Goal: Task Accomplishment & Management: Manage account settings

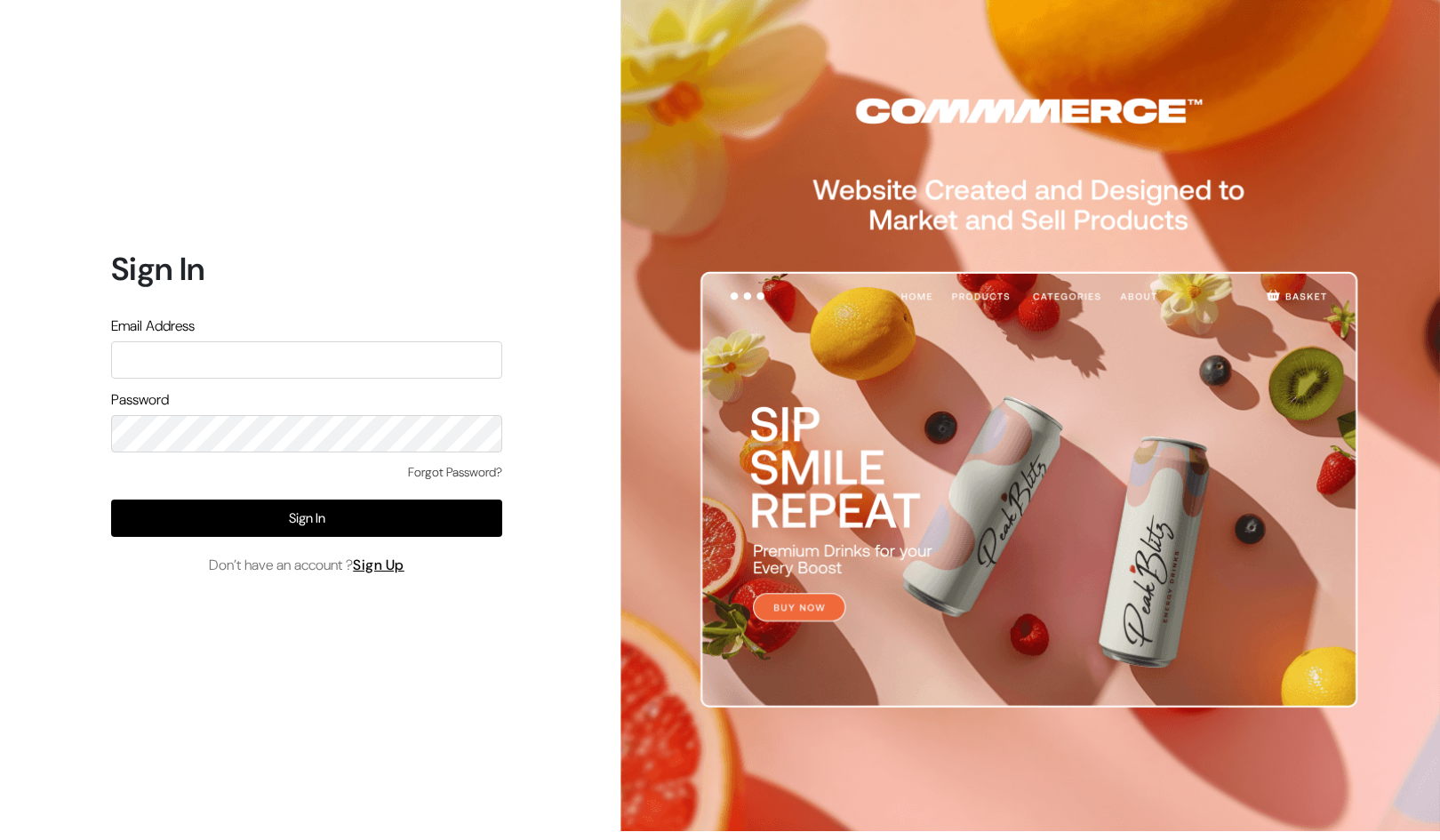
click at [170, 356] on input "text" at bounding box center [307, 360] width 391 height 37
paste input "[EMAIL_ADDRESS][DOMAIN_NAME]"
type input "[EMAIL_ADDRESS][DOMAIN_NAME]"
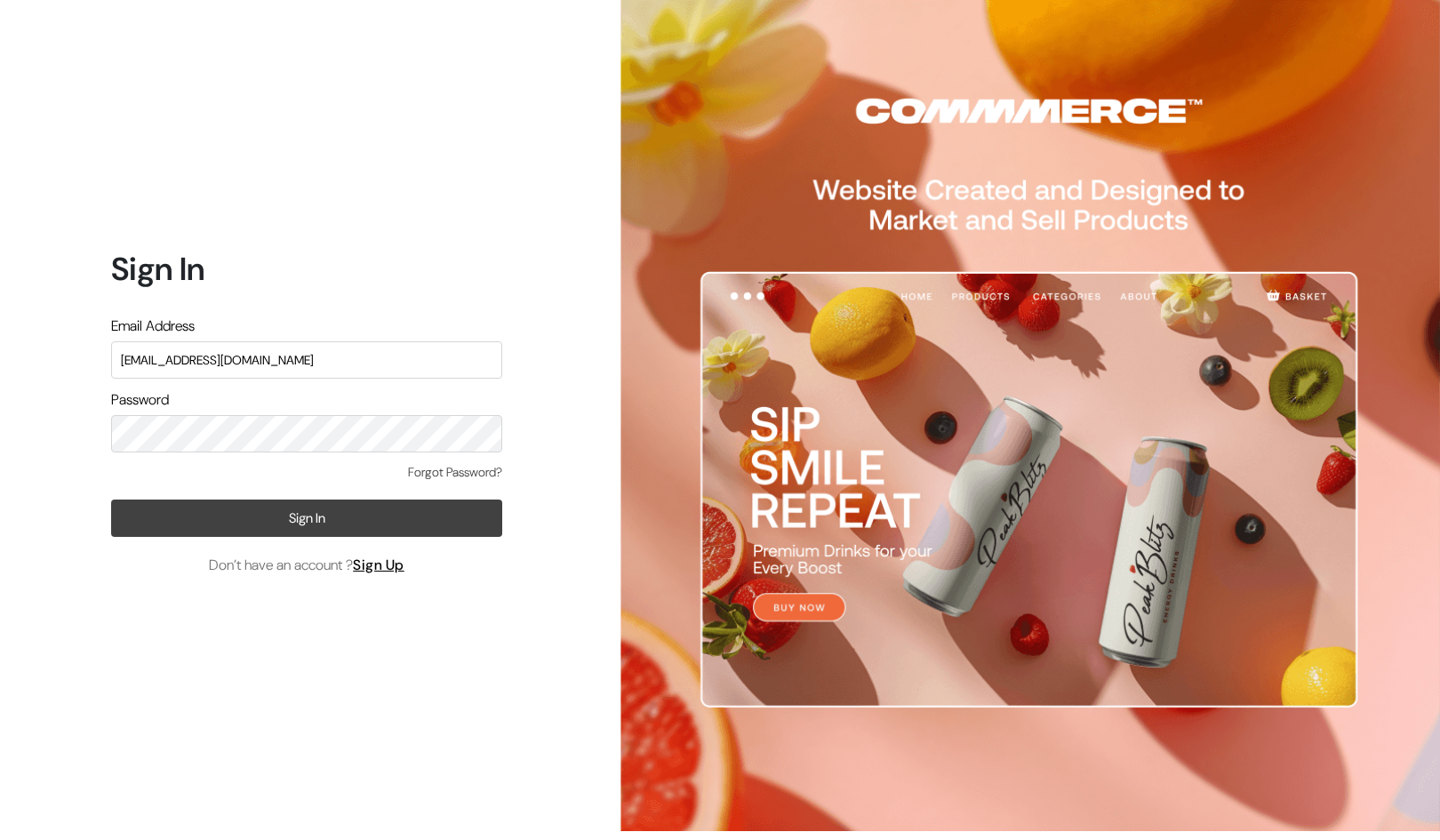
click at [224, 519] on button "Sign In" at bounding box center [307, 518] width 391 height 37
